Goal: Task Accomplishment & Management: Use online tool/utility

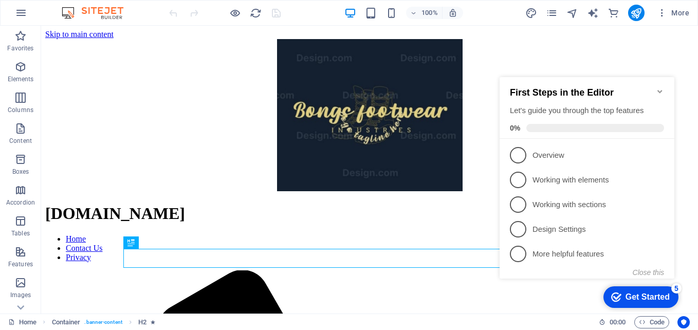
click at [661, 87] on icon "Minimize checklist" at bounding box center [660, 91] width 8 height 8
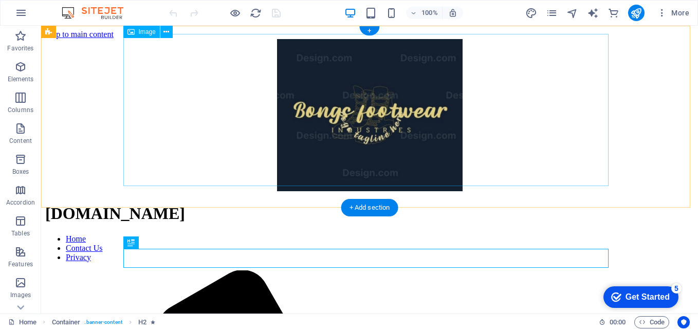
scroll to position [110, 0]
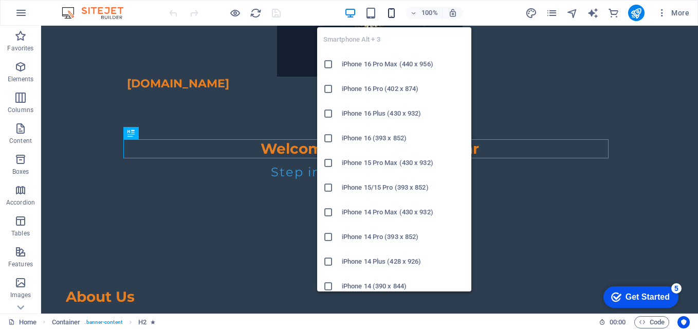
click at [390, 12] on icon "button" at bounding box center [392, 13] width 12 height 12
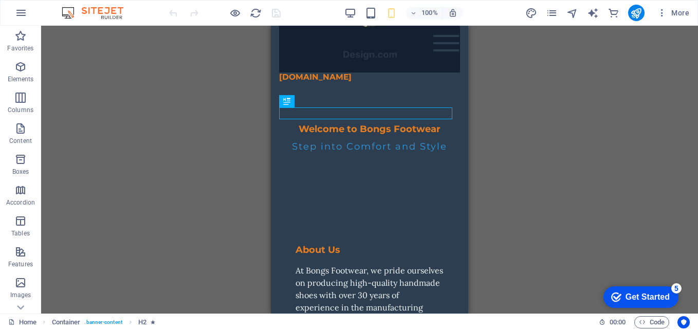
click at [596, 127] on div "Drag here to replace the existing content. Press “Ctrl” if you want to create a…" at bounding box center [369, 170] width 657 height 288
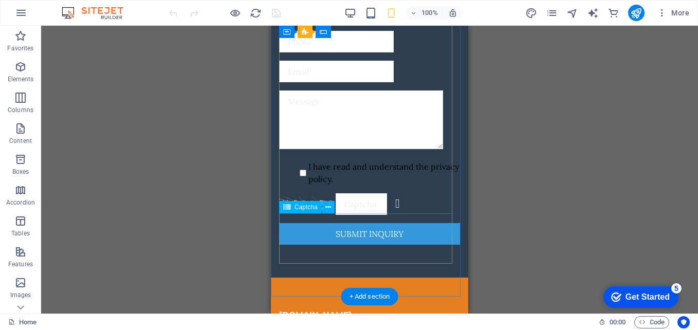
scroll to position [2824, 0]
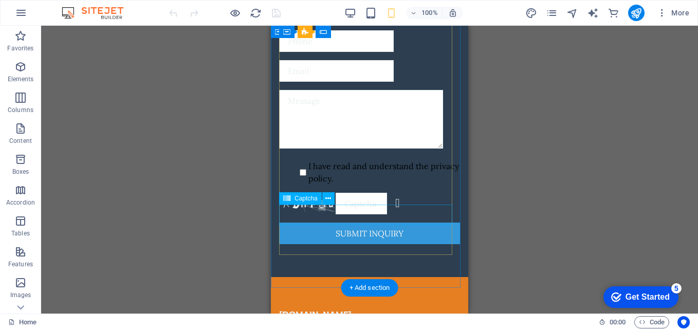
click at [306, 214] on div "Unreadable? Load new" at bounding box center [369, 204] width 181 height 22
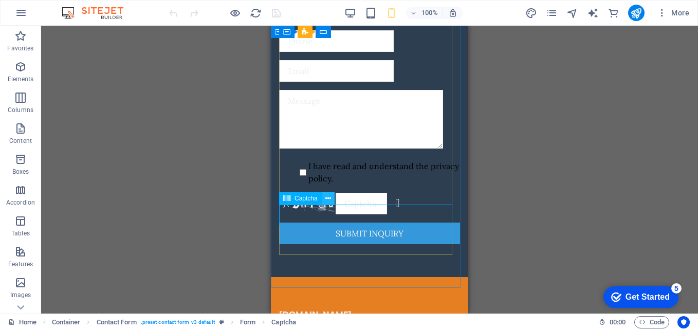
click at [327, 194] on icon at bounding box center [329, 198] width 6 height 11
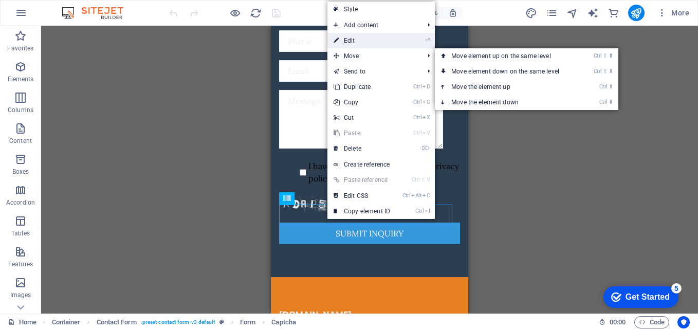
click at [352, 41] on link "⏎ Edit" at bounding box center [362, 40] width 69 height 15
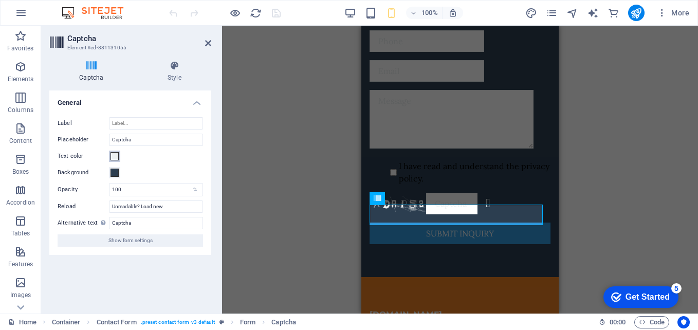
click at [115, 156] on span at bounding box center [115, 156] width 8 height 8
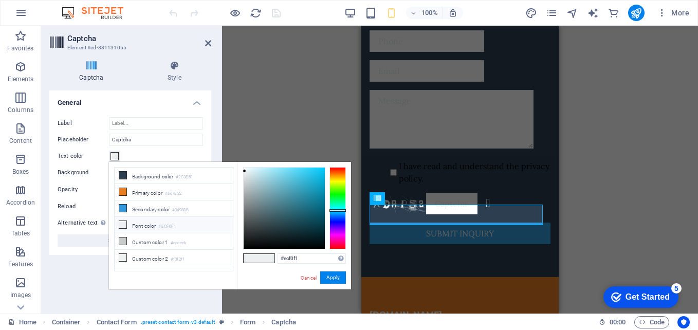
click at [143, 226] on li "Font color #ECF0F1" at bounding box center [174, 225] width 118 height 16
click at [333, 279] on button "Apply" at bounding box center [333, 278] width 26 height 12
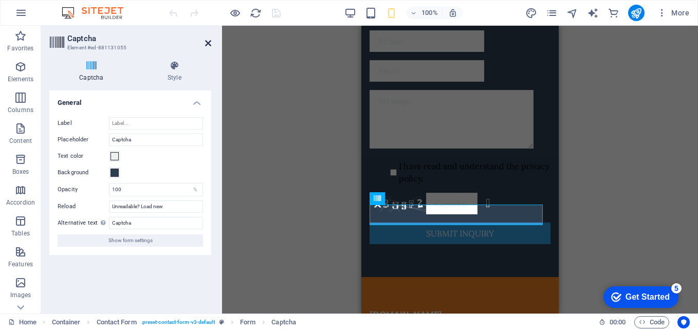
click at [206, 42] on icon at bounding box center [208, 43] width 6 height 8
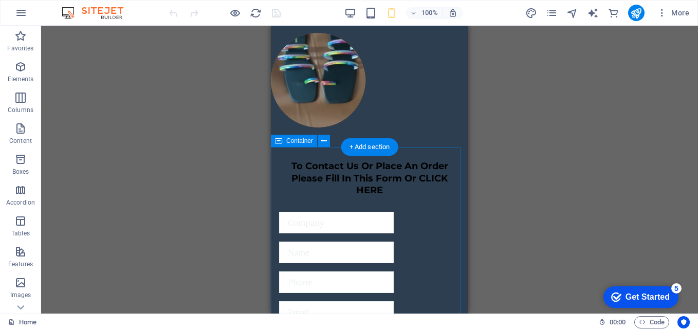
scroll to position [2582, 0]
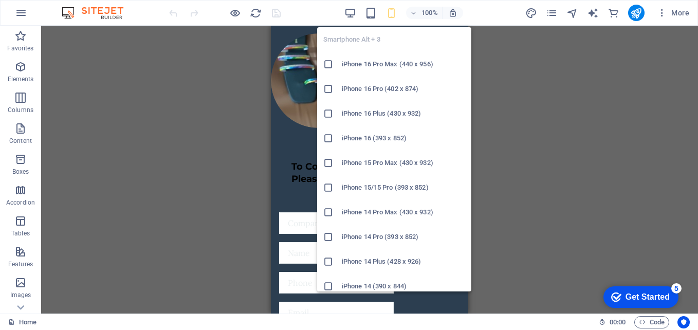
click at [395, 69] on h6 "iPhone 16 Pro Max (440 x 956)" at bounding box center [403, 64] width 123 height 12
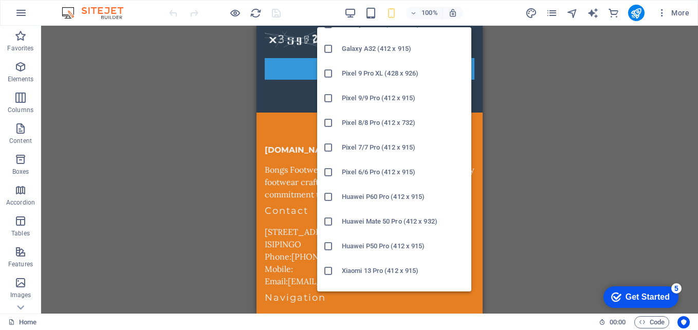
scroll to position [550, 0]
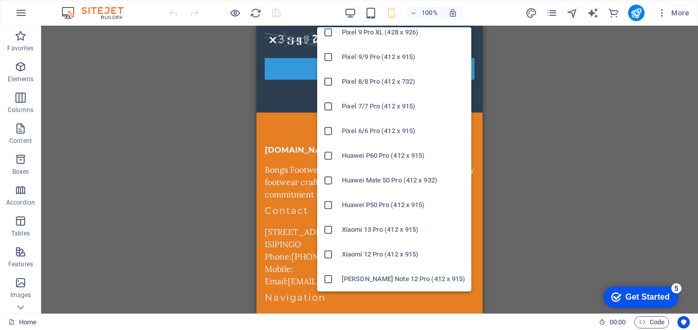
click at [393, 228] on h6 "Xiaomi 13 Pro (412 x 915)" at bounding box center [403, 230] width 123 height 12
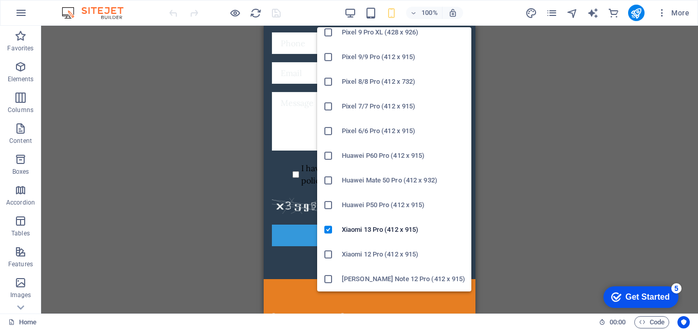
click at [330, 156] on icon at bounding box center [328, 156] width 10 height 10
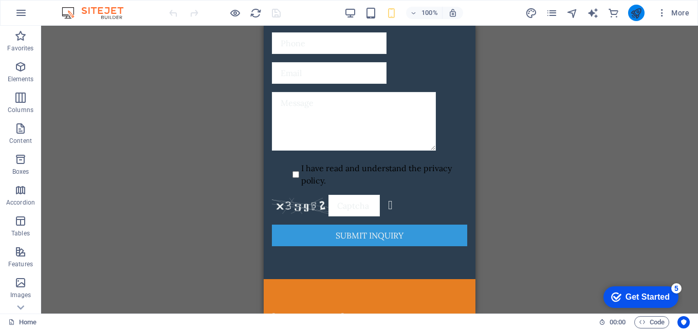
click at [640, 12] on icon "publish" at bounding box center [636, 13] width 12 height 12
